Goal: Transaction & Acquisition: Book appointment/travel/reservation

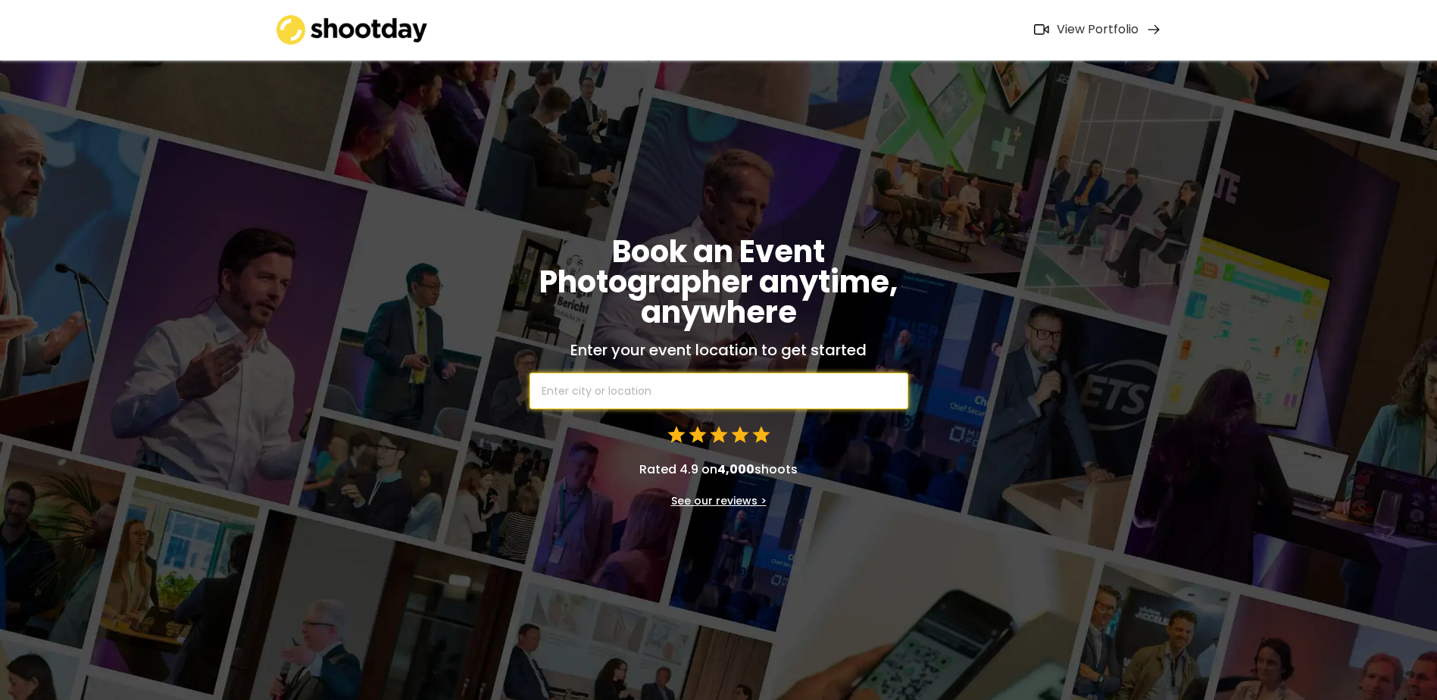
click at [639, 386] on input "text" at bounding box center [719, 391] width 379 height 36
type input "eps"
type input "epsom, [GEOGRAPHIC_DATA]"
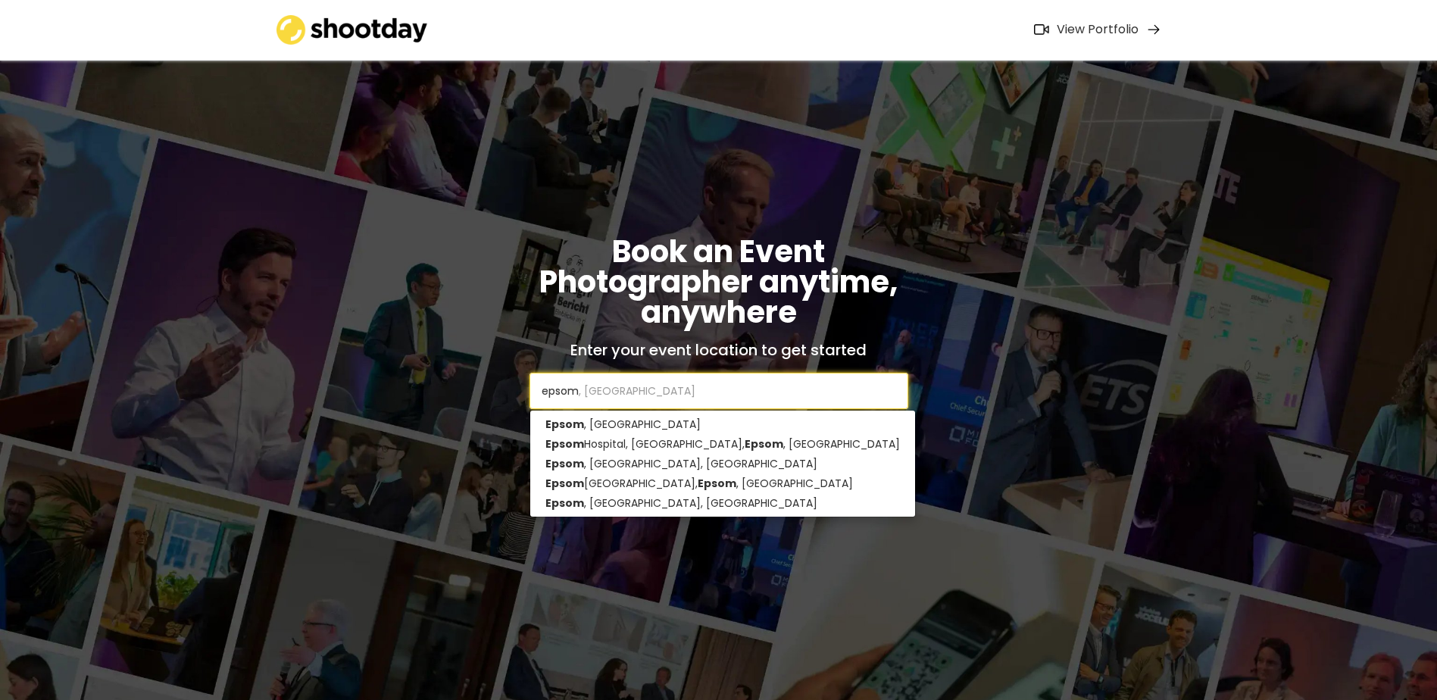
type input "epsom"
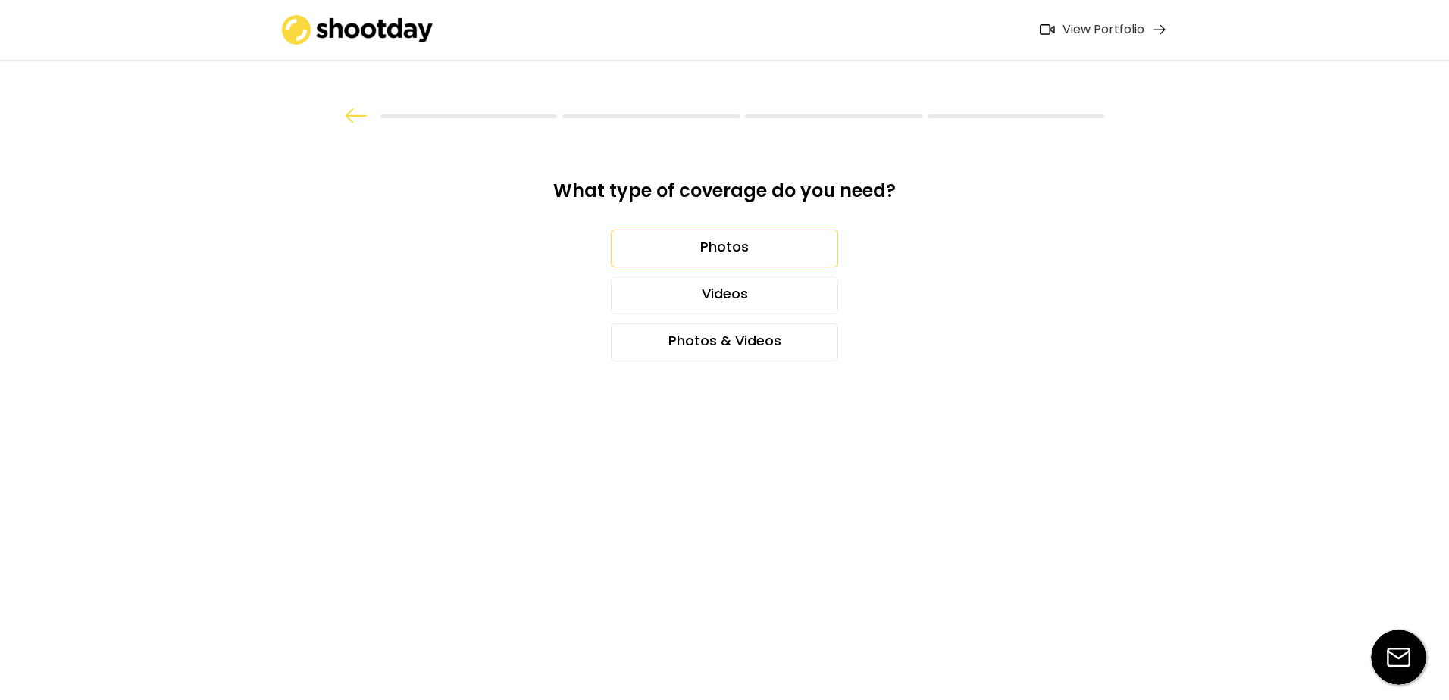
click at [773, 236] on div "Photos" at bounding box center [724, 249] width 227 height 38
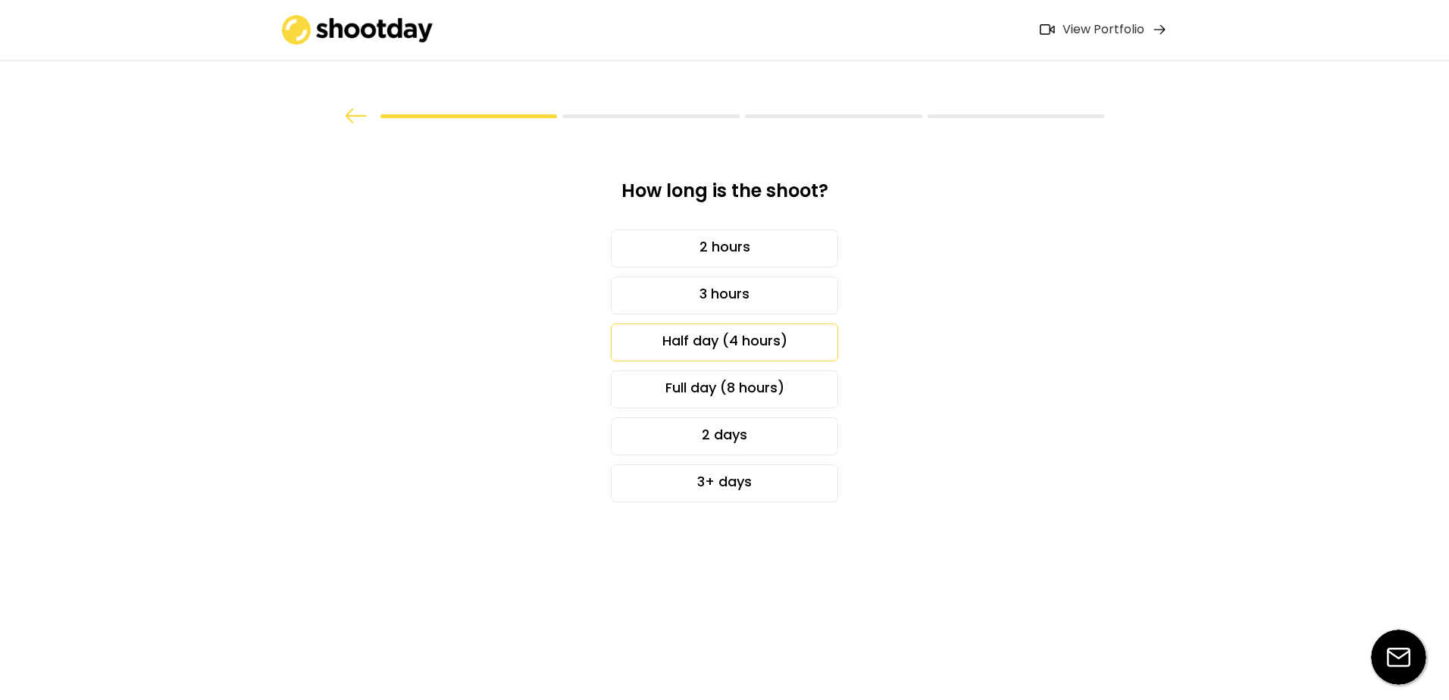
click at [771, 338] on div "Half day (4 hours)" at bounding box center [724, 342] width 227 height 38
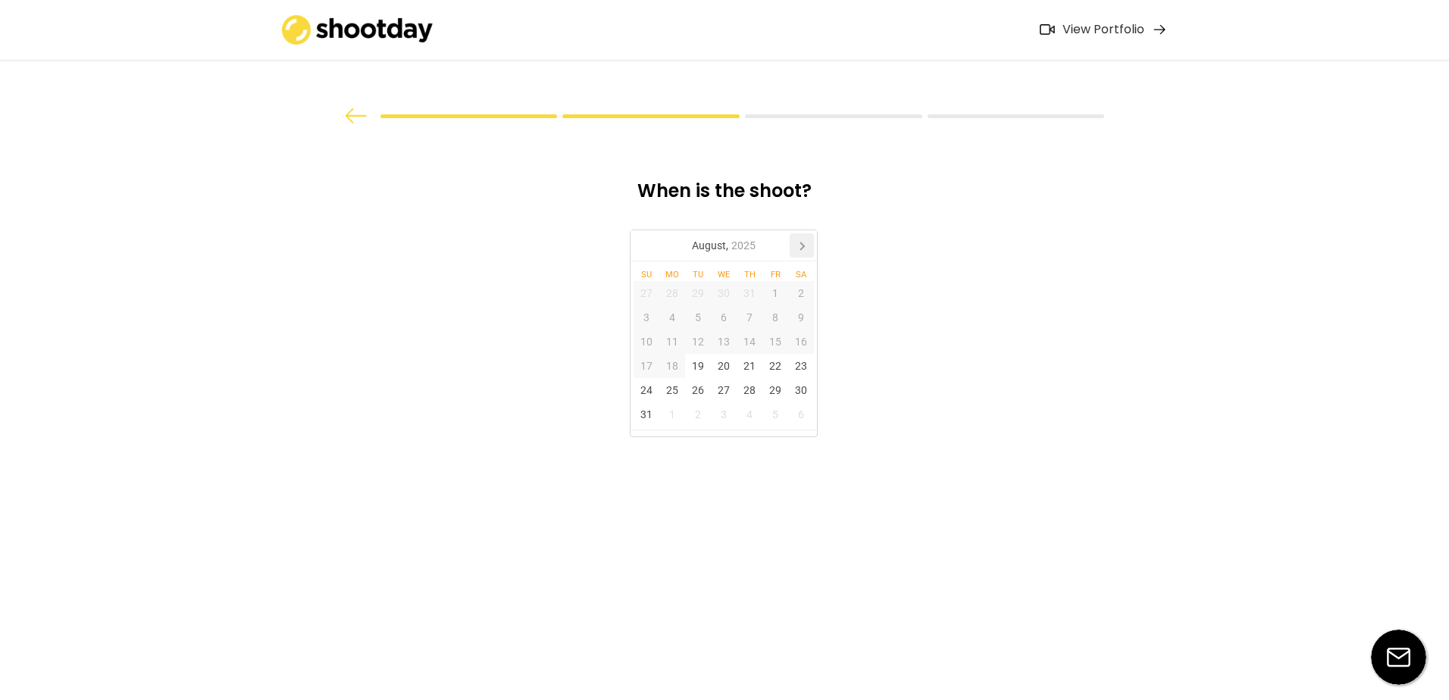
drag, startPoint x: 801, startPoint y: 238, endPoint x: 799, endPoint y: 246, distance: 8.5
click at [799, 242] on icon at bounding box center [801, 245] width 24 height 24
click at [752, 361] on div "25" at bounding box center [749, 366] width 26 height 24
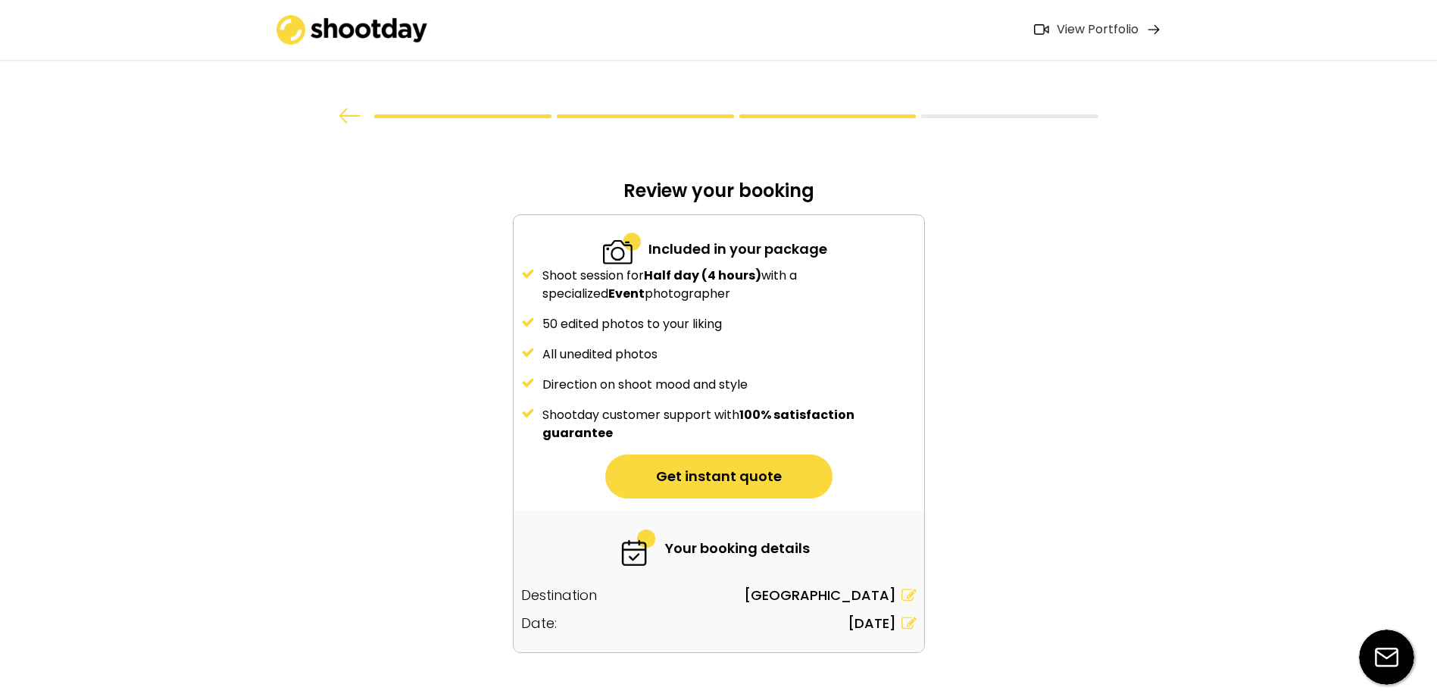
scroll to position [29, 0]
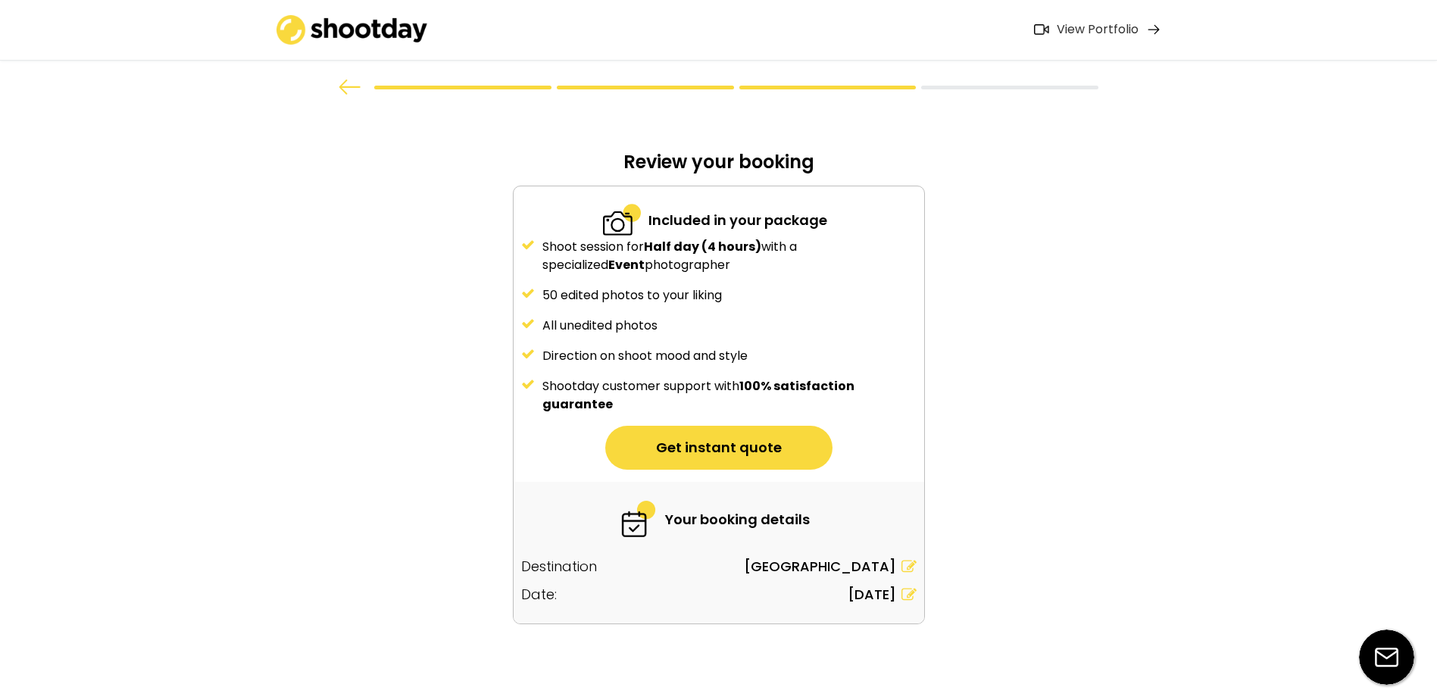
click at [333, 89] on div at bounding box center [719, 87] width 885 height 15
click at [337, 88] on div at bounding box center [719, 87] width 885 height 15
click at [355, 84] on img at bounding box center [350, 87] width 23 height 15
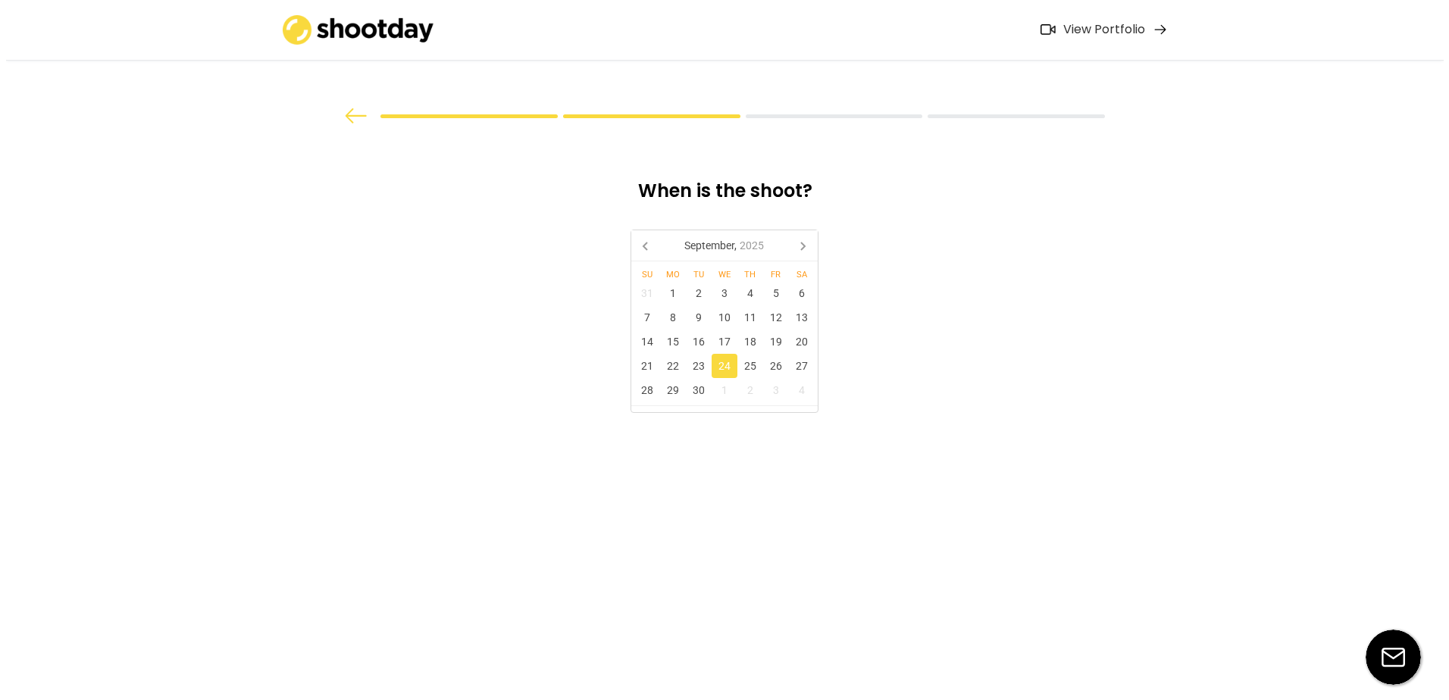
scroll to position [0, 0]
click at [748, 365] on div "25" at bounding box center [749, 366] width 26 height 24
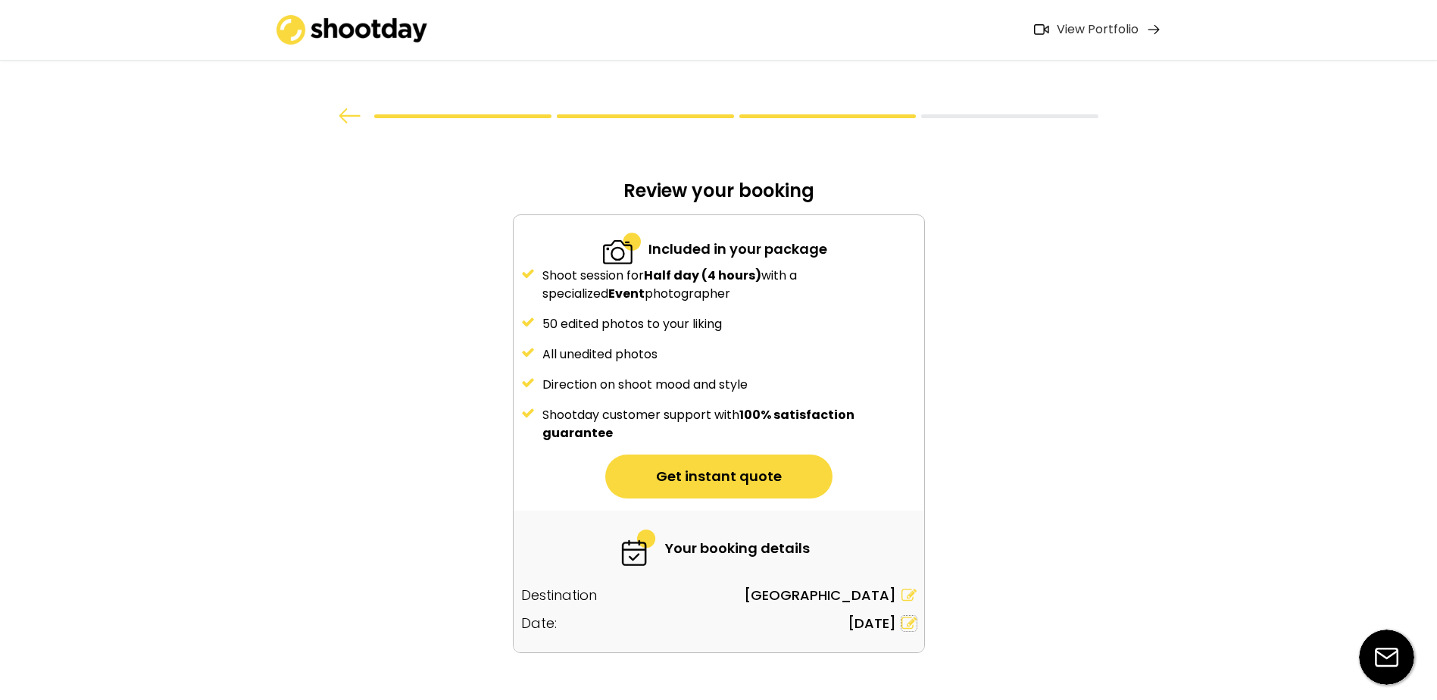
click at [905, 624] on icon at bounding box center [909, 623] width 15 height 15
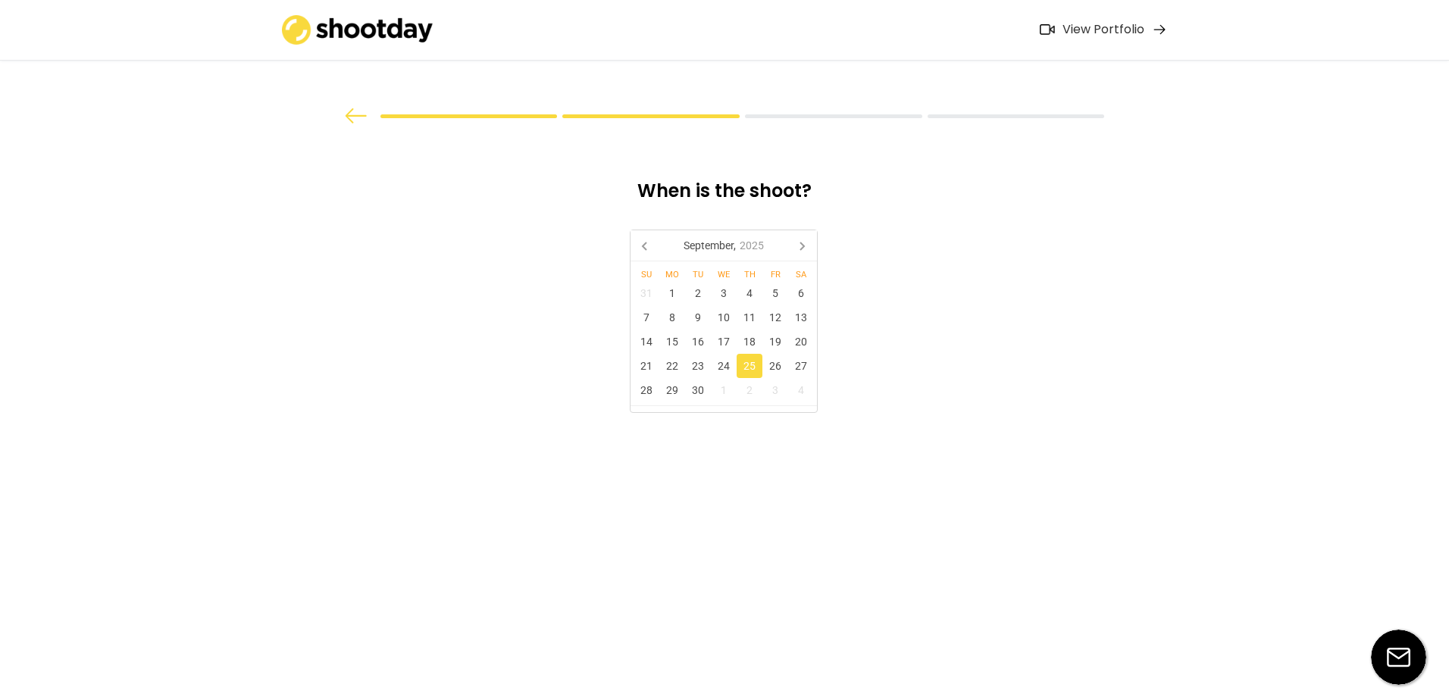
click at [752, 355] on div "25" at bounding box center [749, 366] width 26 height 24
click at [755, 366] on div "25" at bounding box center [749, 366] width 26 height 24
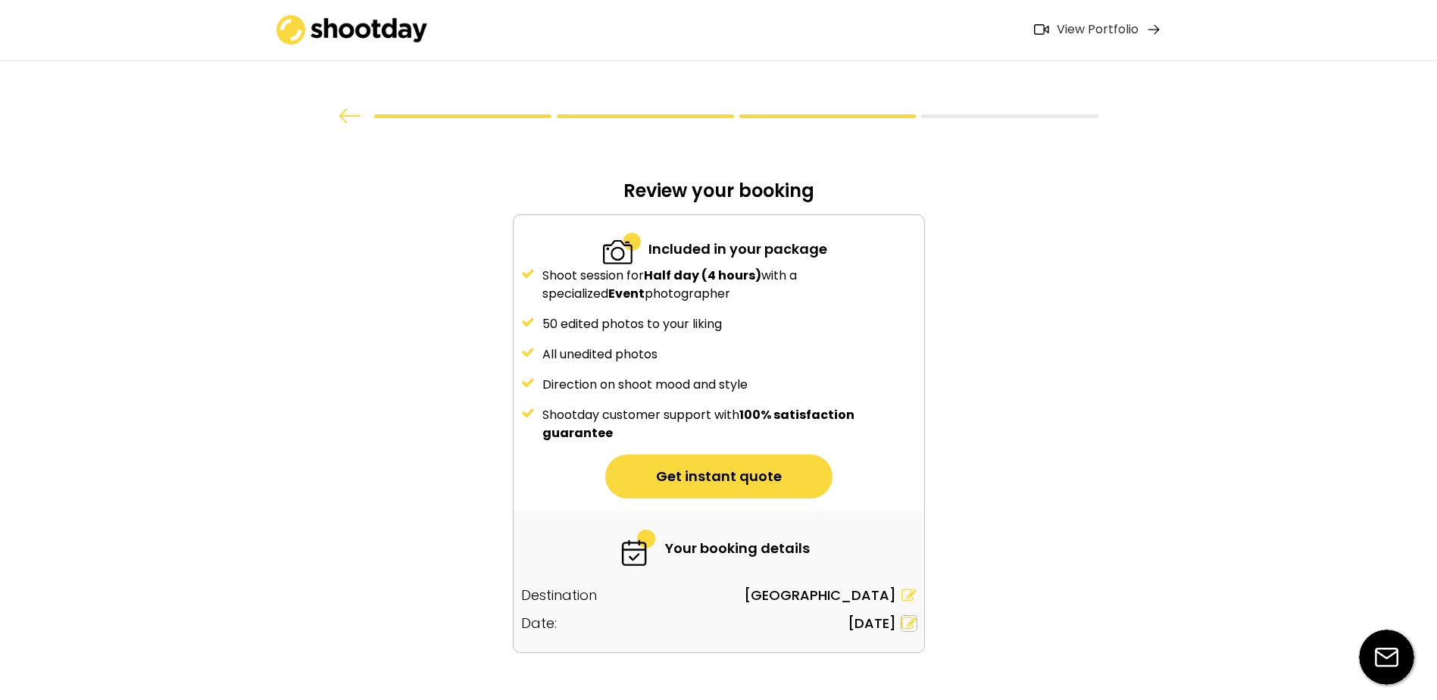
click at [904, 622] on icon at bounding box center [909, 623] width 15 height 15
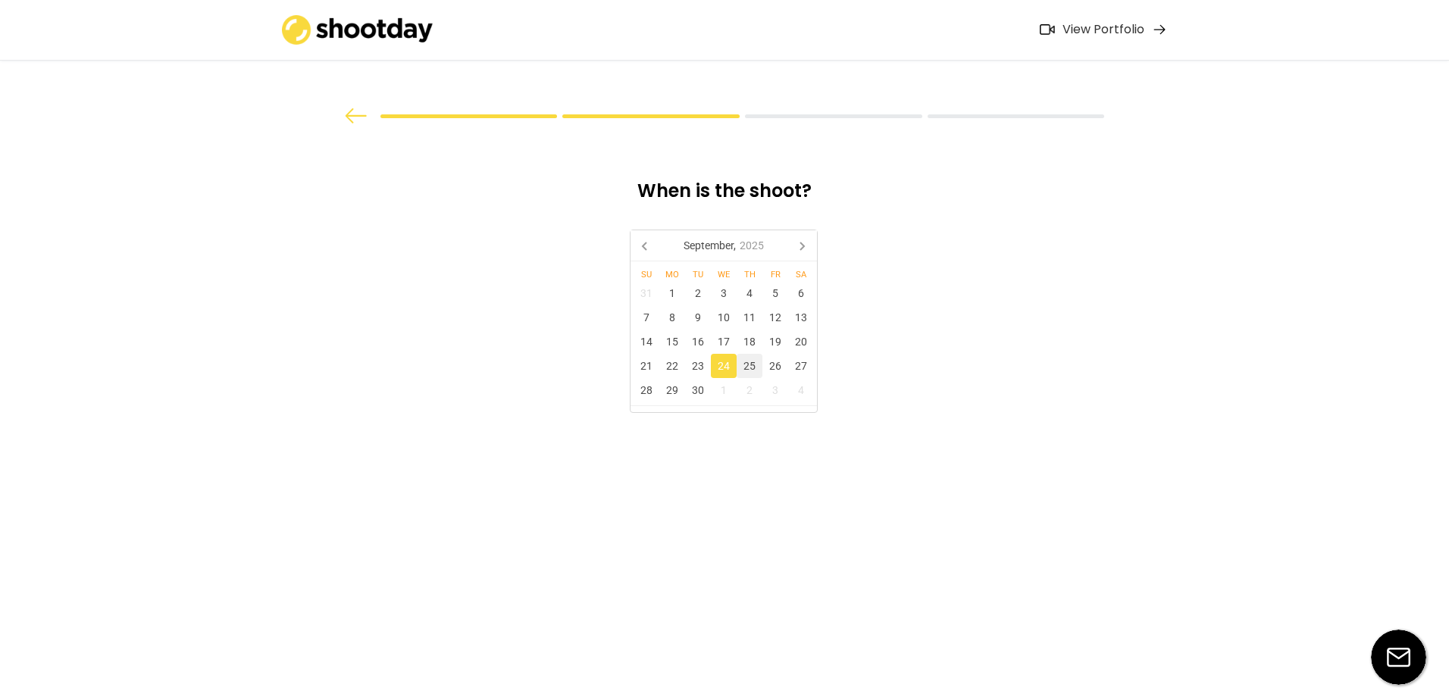
click at [761, 364] on div "25" at bounding box center [749, 366] width 26 height 24
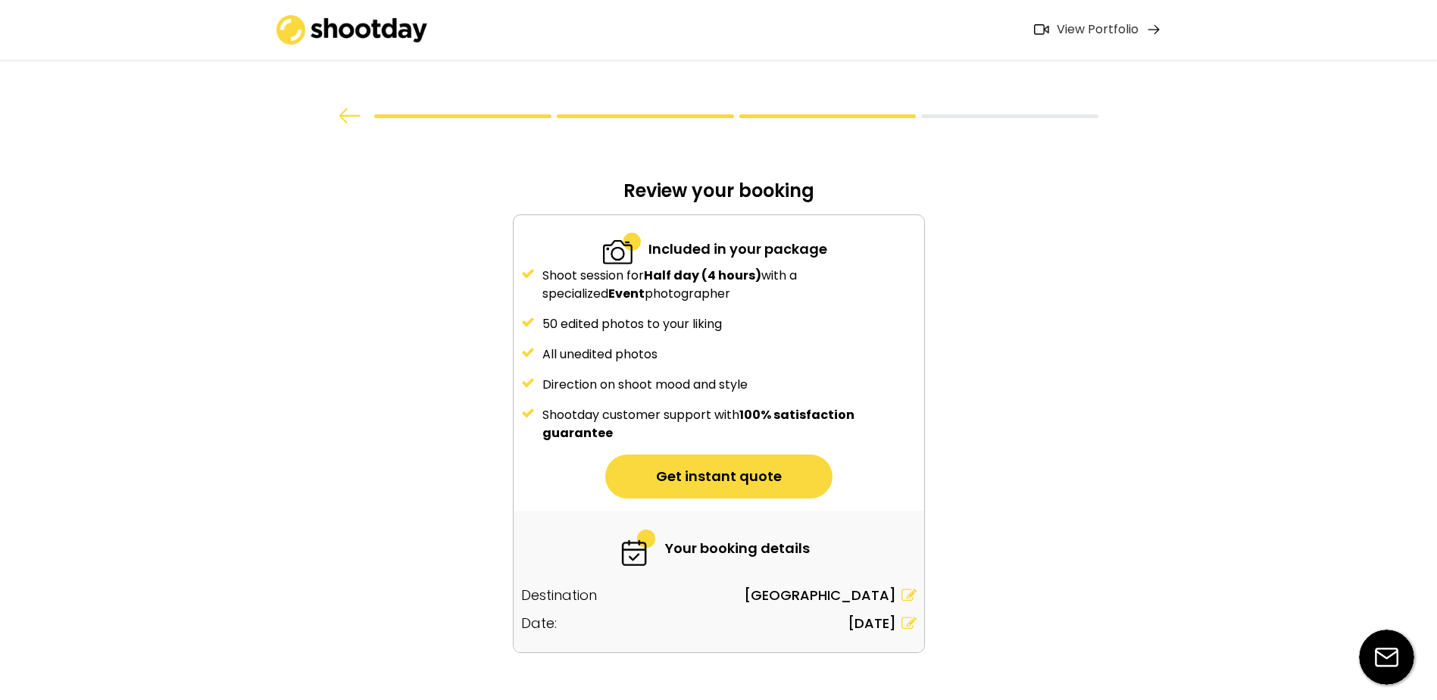
click at [903, 627] on icon at bounding box center [909, 623] width 15 height 15
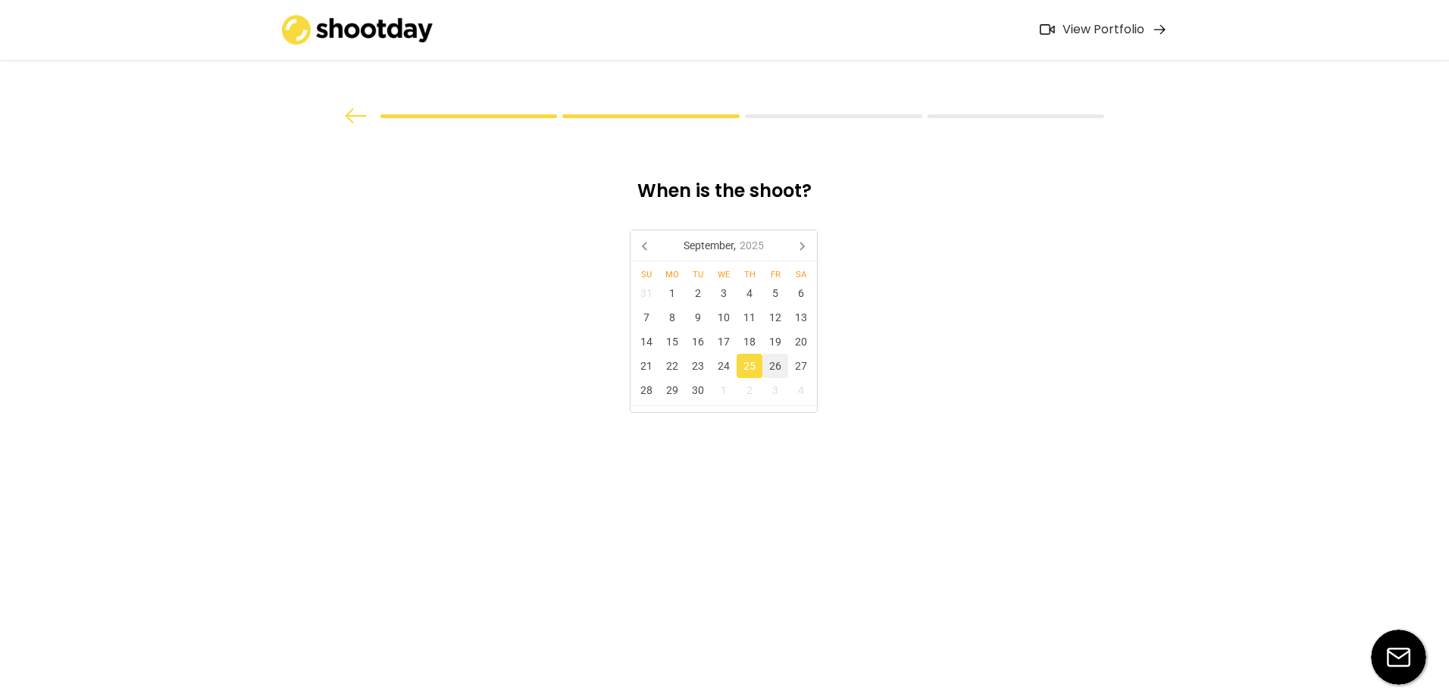
click at [779, 363] on div "26" at bounding box center [775, 366] width 26 height 24
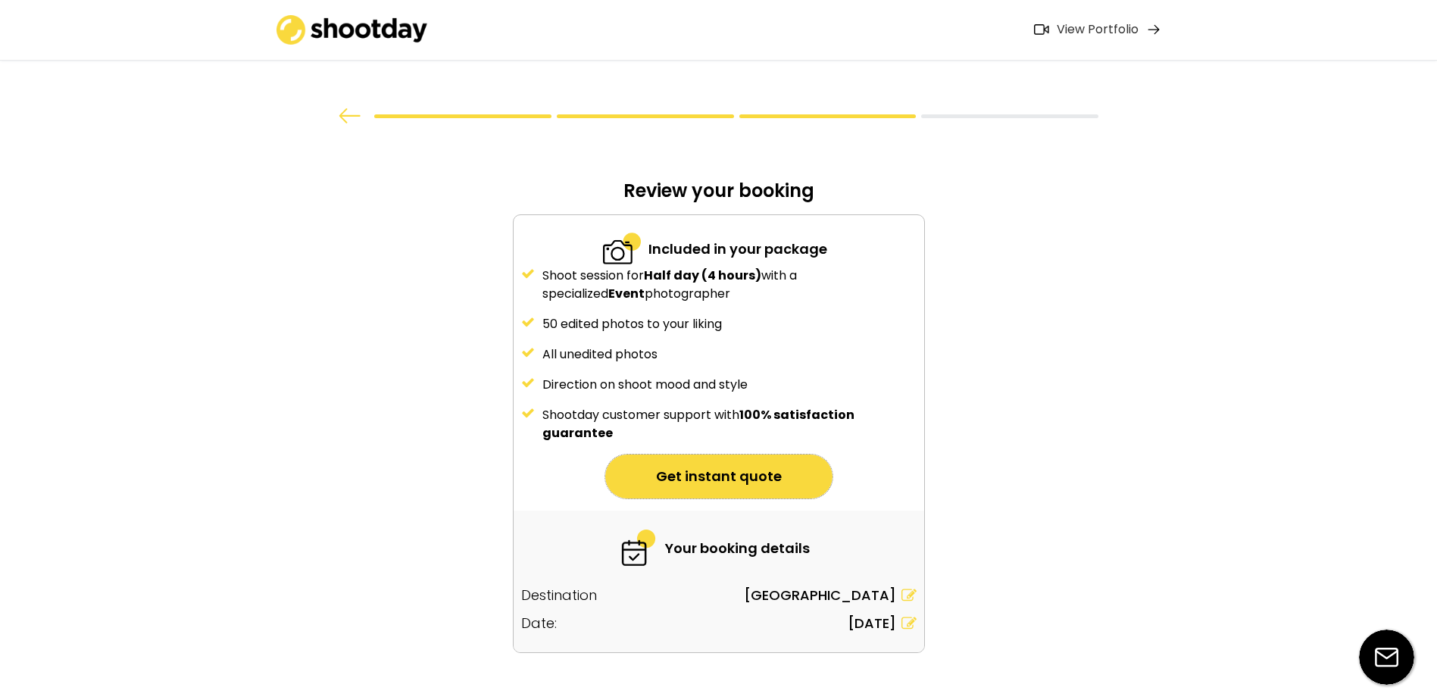
click at [780, 486] on button "Get instant quote" at bounding box center [718, 477] width 227 height 44
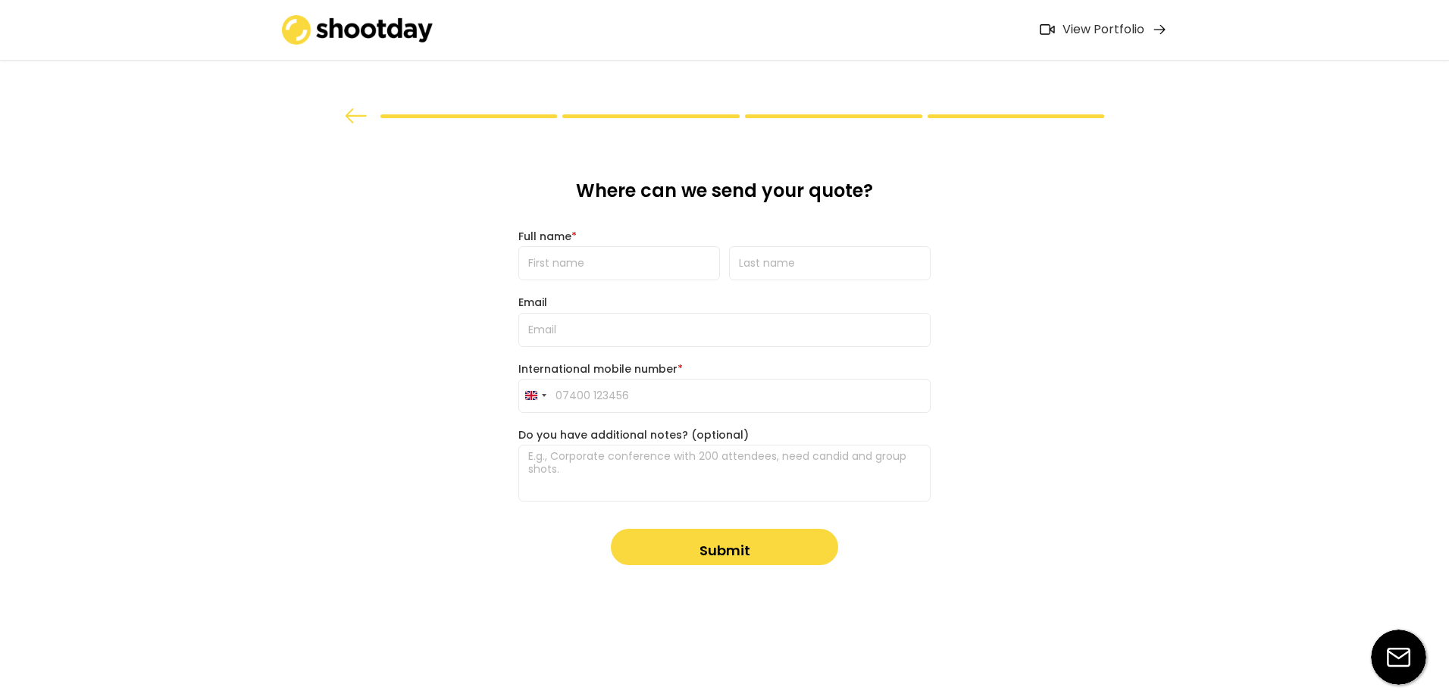
click at [621, 270] on input "input" at bounding box center [619, 263] width 202 height 34
type input "[PERSON_NAME]"
type input "Leeks"
type input "[PERSON_NAME][EMAIL_ADDRESS][DOMAIN_NAME]"
type input "07841 766615"
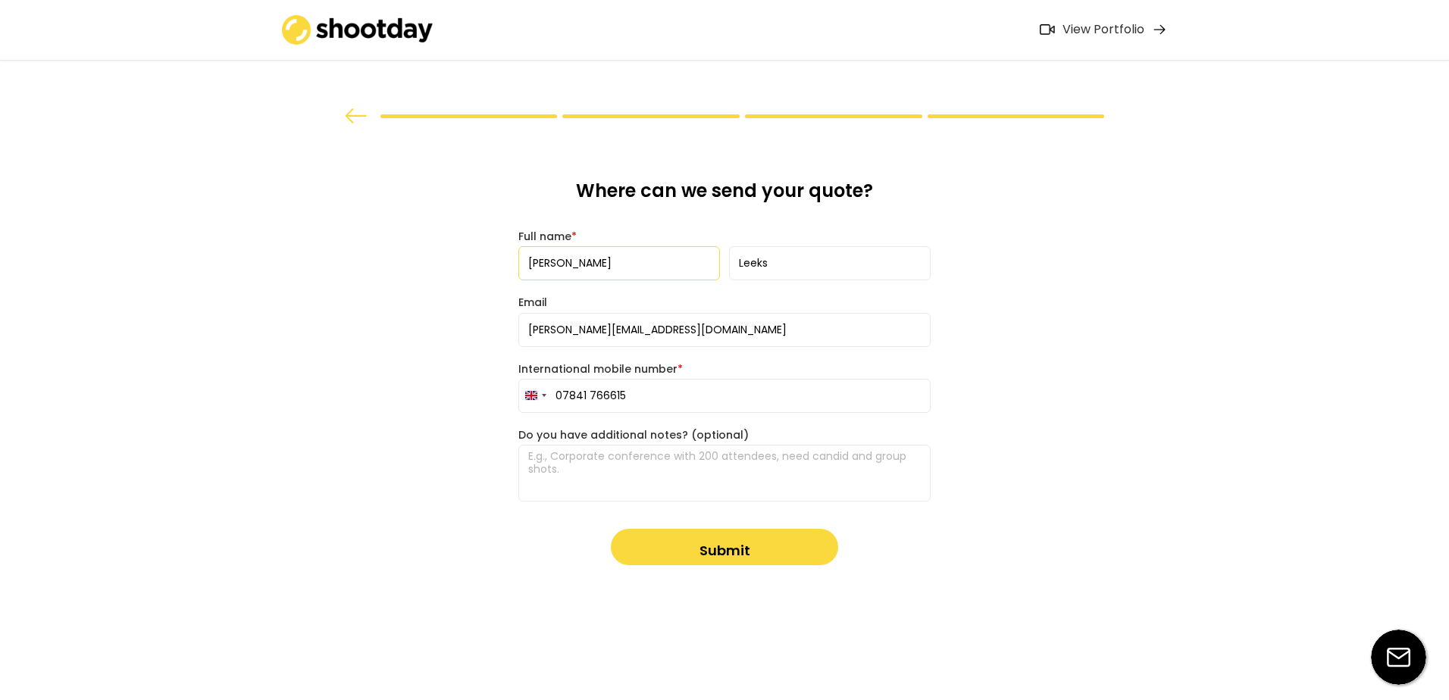
click at [668, 463] on textarea at bounding box center [724, 473] width 412 height 57
type textarea "Corporate members' day event"
click at [703, 558] on button "Submit" at bounding box center [724, 547] width 227 height 36
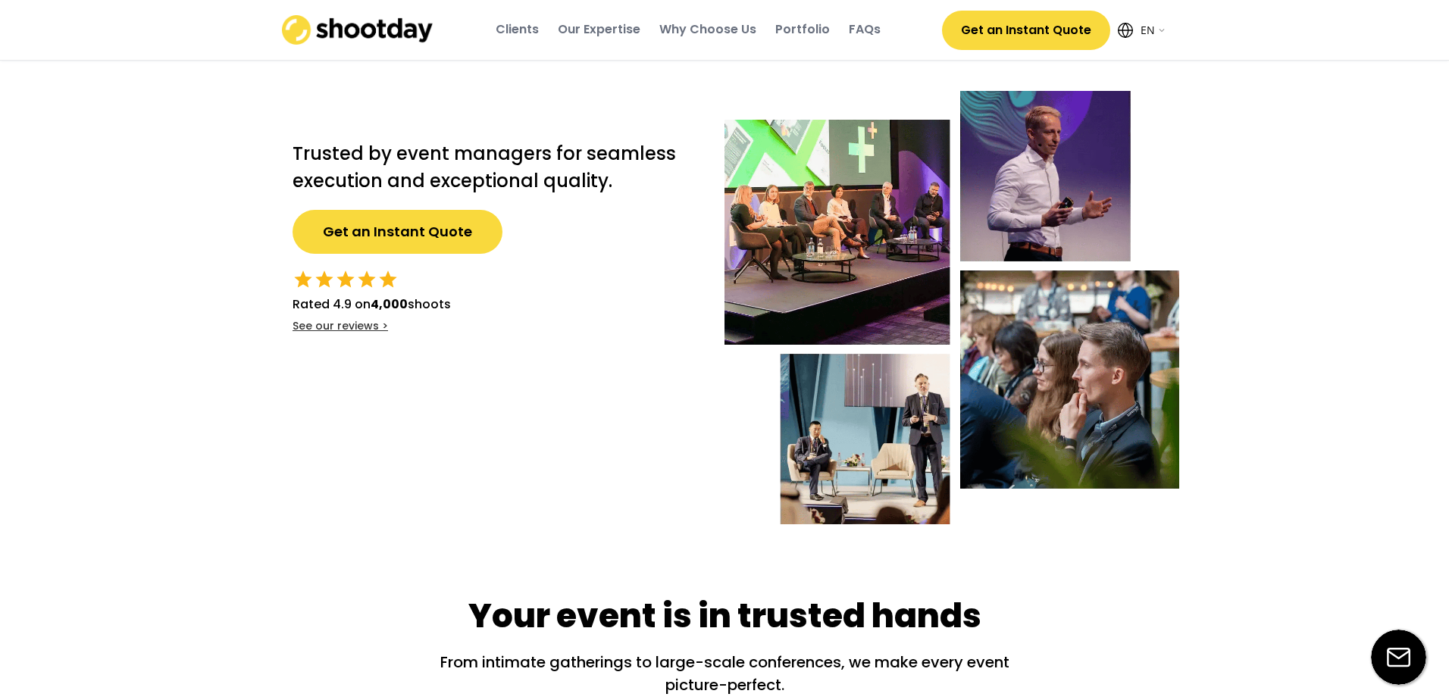
select select ""en""
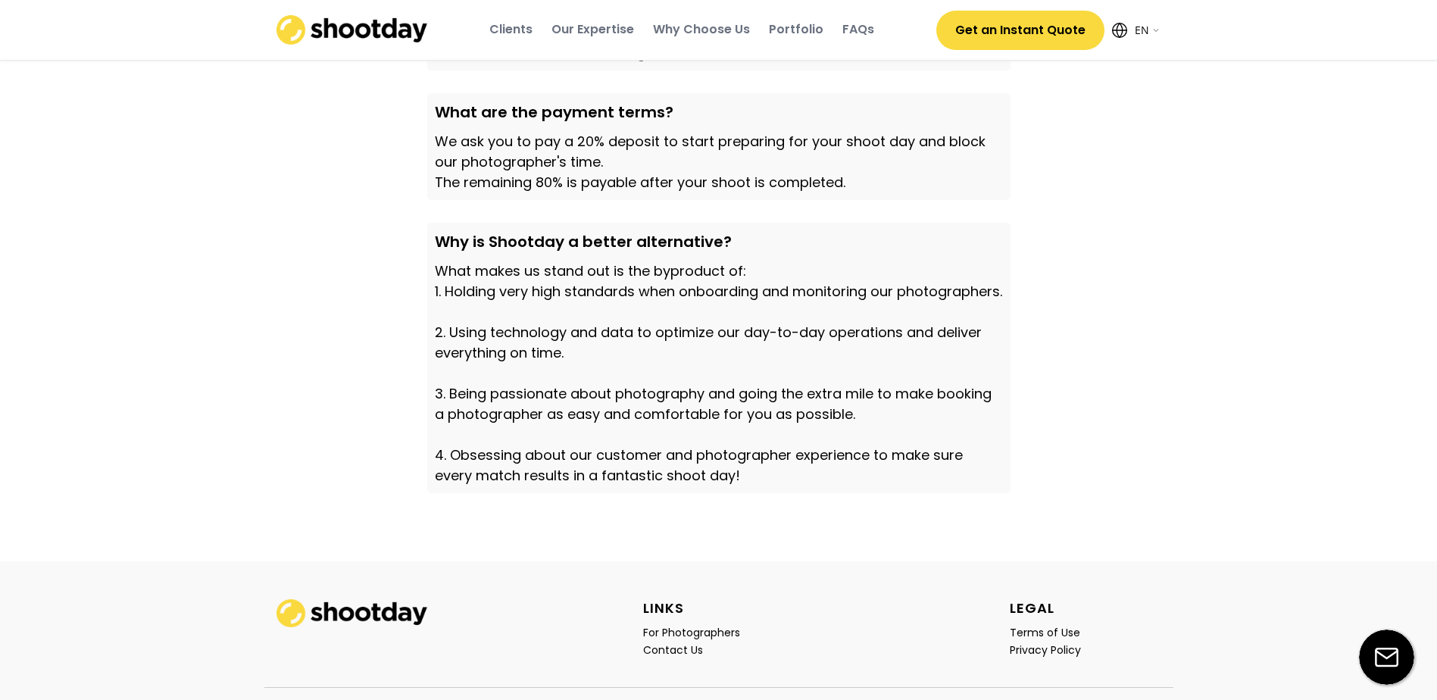
scroll to position [5192, 0]
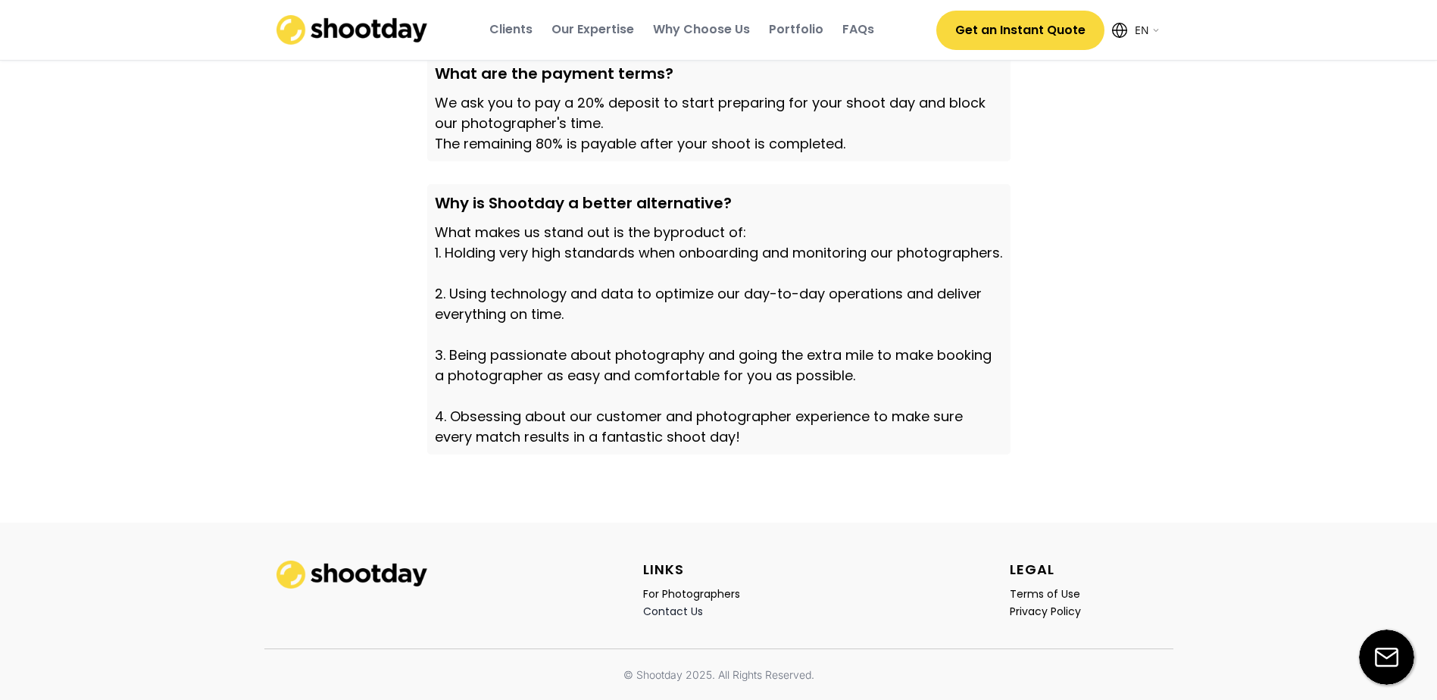
click at [686, 609] on div "Contact Us" at bounding box center [673, 612] width 60 height 14
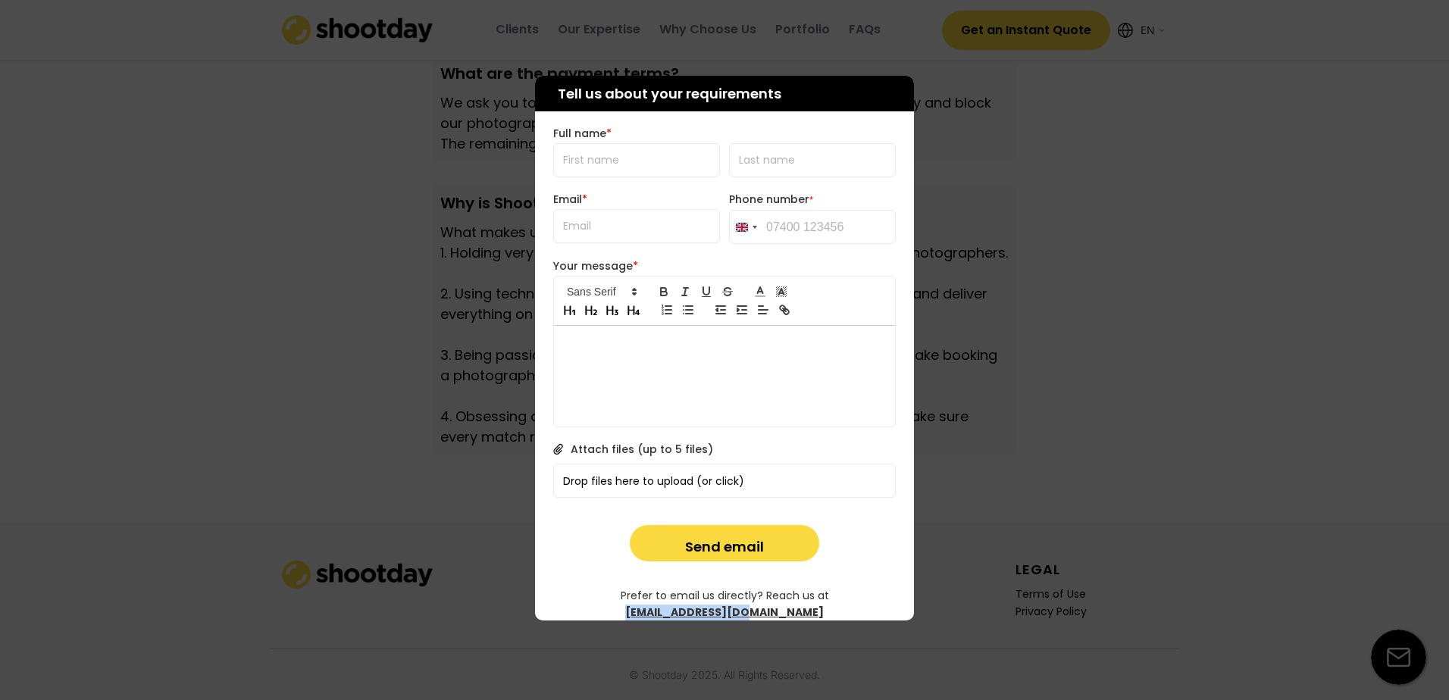
drag, startPoint x: 768, startPoint y: 594, endPoint x: 883, endPoint y: 594, distance: 114.4
click at [883, 594] on div "Prefer to email us directly? Reach us at [EMAIL_ADDRESS][DOMAIN_NAME]" at bounding box center [724, 604] width 342 height 31
copy div "[EMAIL_ADDRESS][DOMAIN_NAME]"
click at [138, 108] on div at bounding box center [724, 350] width 1449 height 700
